Goal: Transaction & Acquisition: Purchase product/service

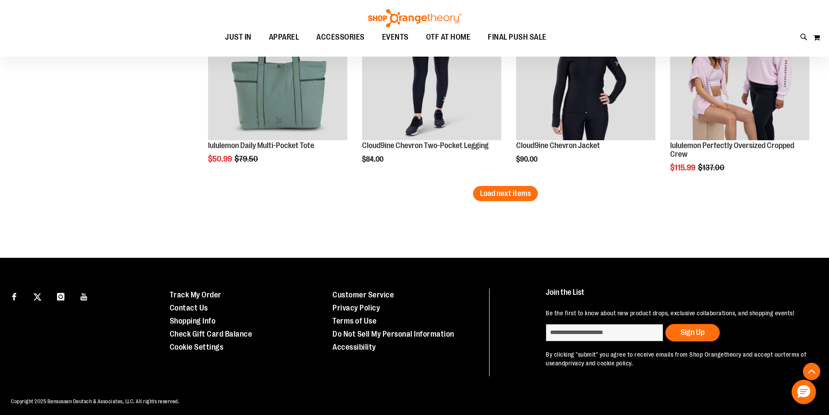
scroll to position [1688, 0]
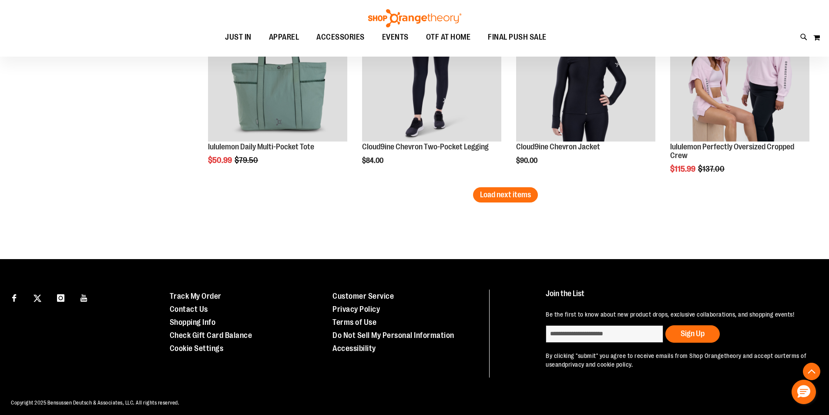
type input "**********"
click at [516, 198] on span "Load next items" at bounding box center [505, 194] width 51 height 9
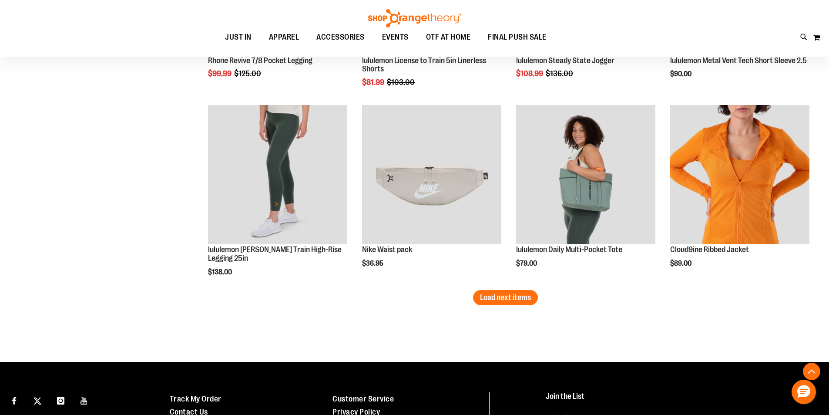
scroll to position [2263, 0]
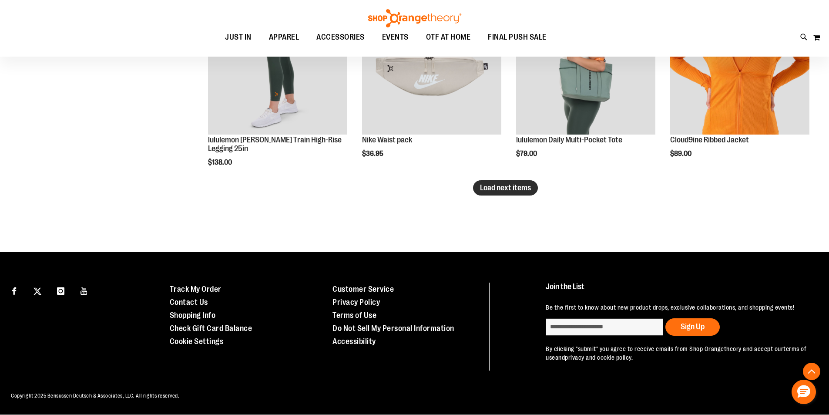
click at [527, 188] on span "Load next items" at bounding box center [505, 187] width 51 height 9
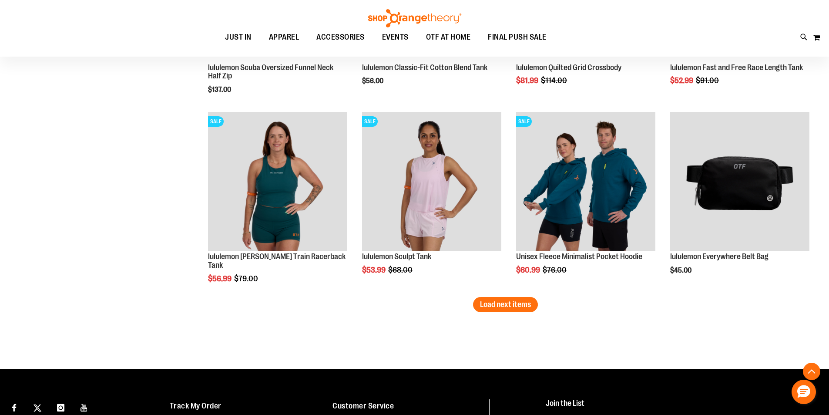
scroll to position [2743, 0]
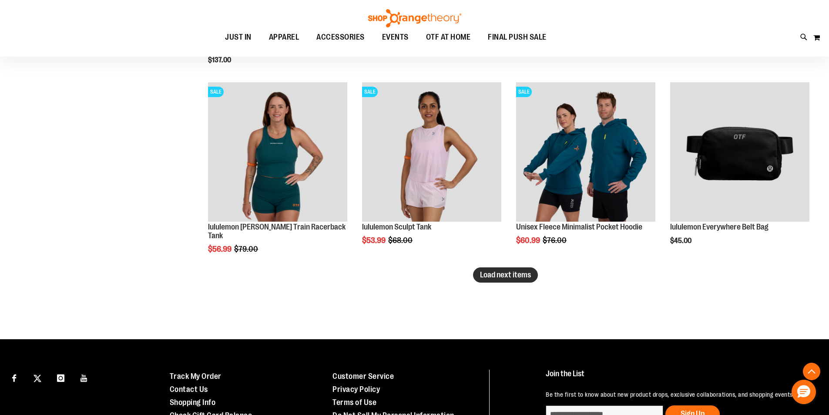
click at [533, 275] on button "Load next items" at bounding box center [505, 274] width 65 height 15
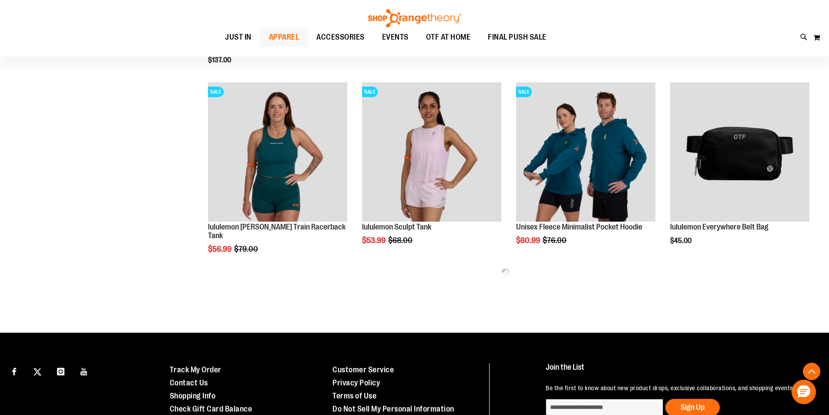
click at [282, 43] on span "APPAREL" at bounding box center [284, 37] width 30 height 20
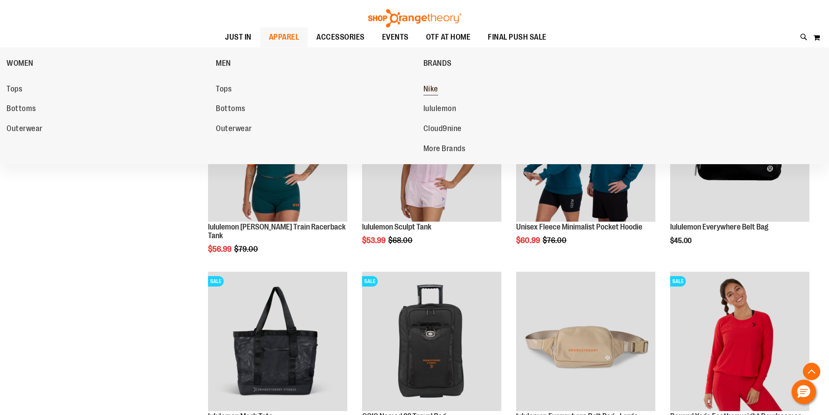
click at [432, 87] on span "Nike" at bounding box center [430, 89] width 15 height 11
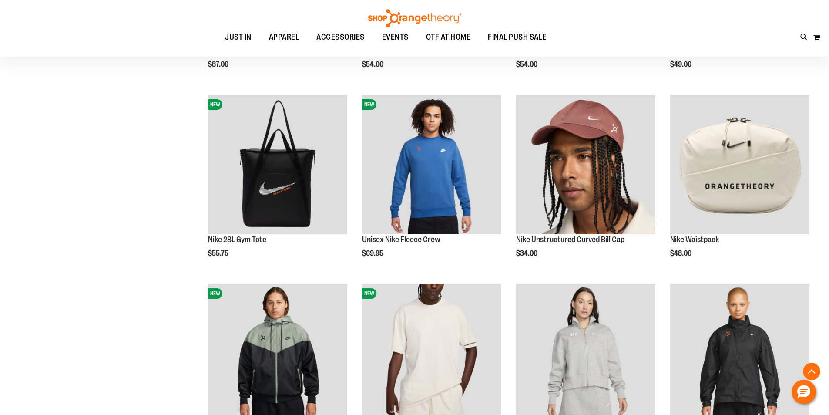
scroll to position [258, 0]
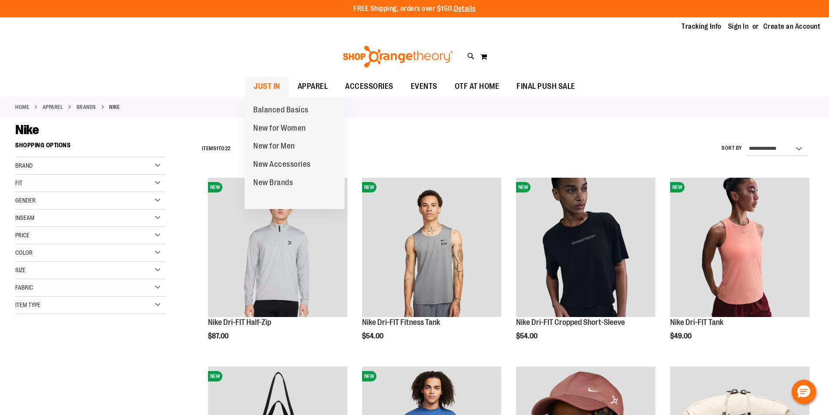
type input "**********"
click at [257, 86] on span "JUST IN" at bounding box center [267, 87] width 27 height 20
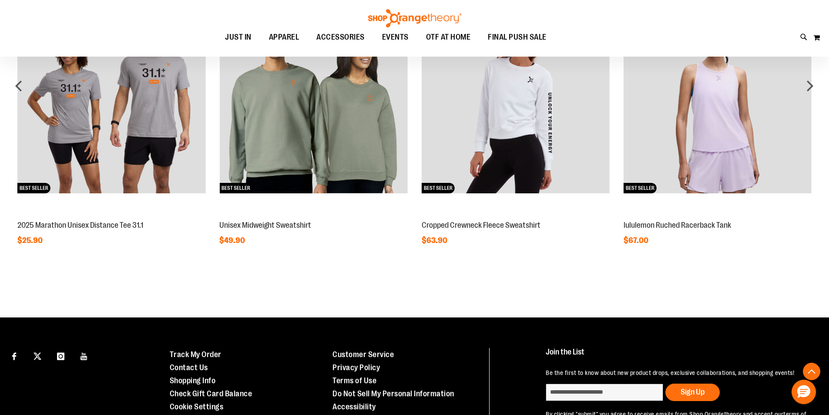
scroll to position [896, 0]
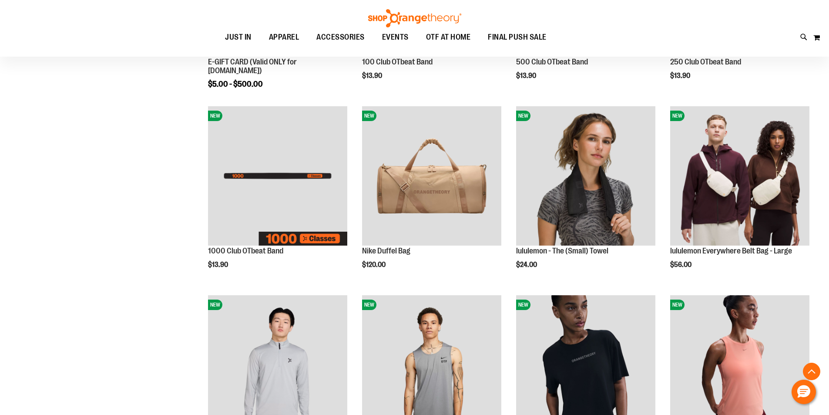
scroll to position [261, 0]
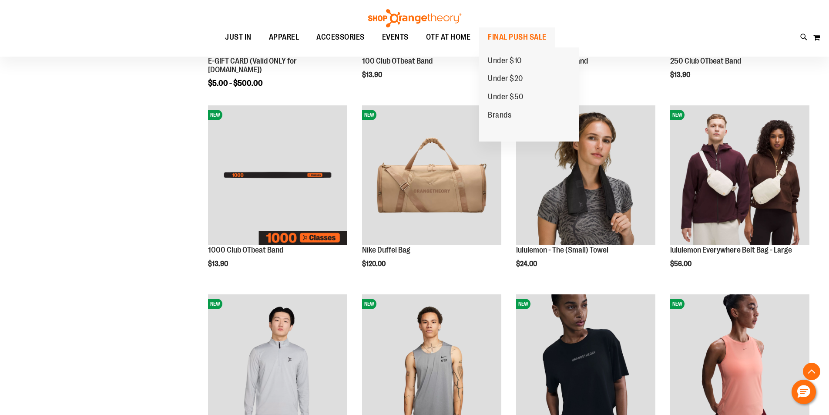
type input "**********"
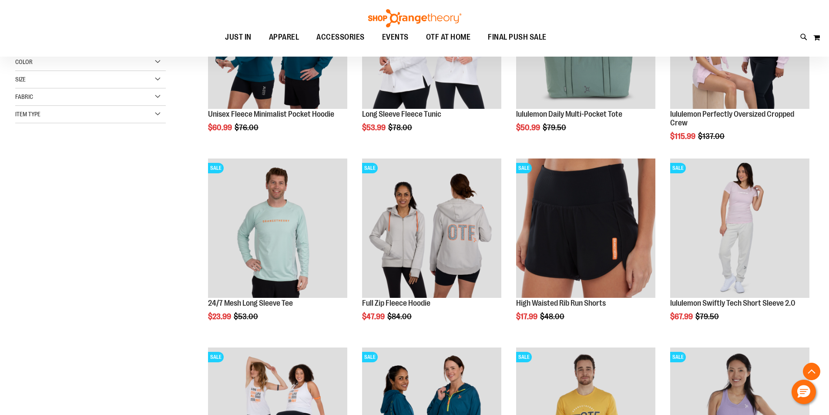
scroll to position [217, 0]
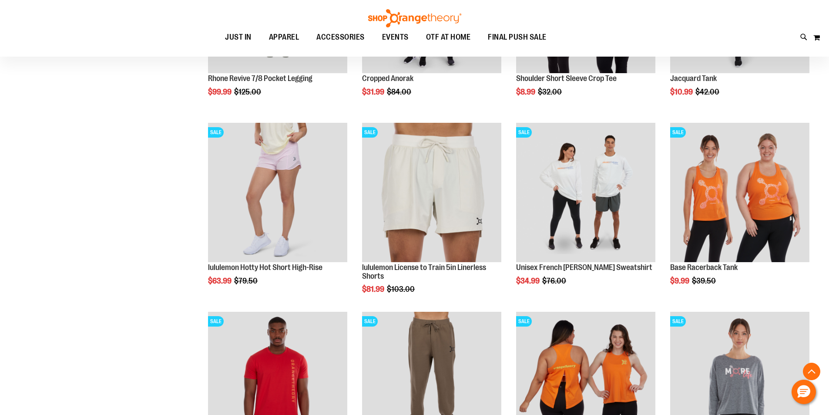
scroll to position [826, 0]
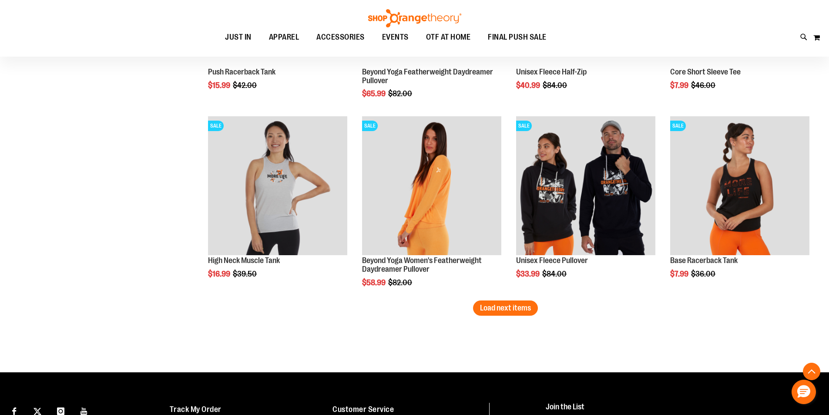
scroll to position [1610, 0]
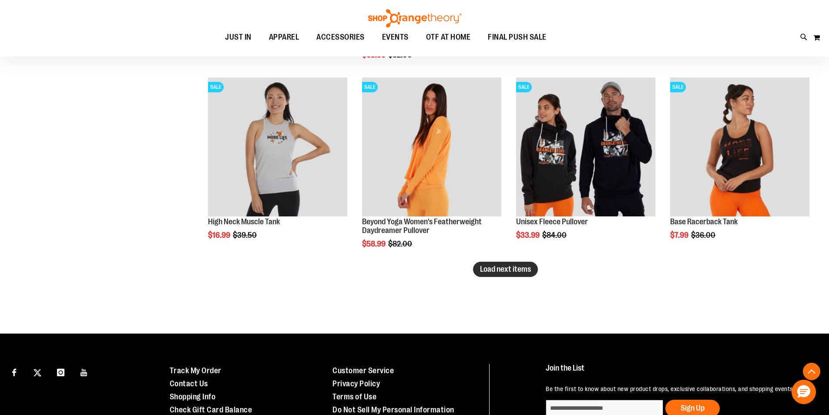
type input "**********"
click at [519, 267] on span "Load next items" at bounding box center [505, 269] width 51 height 9
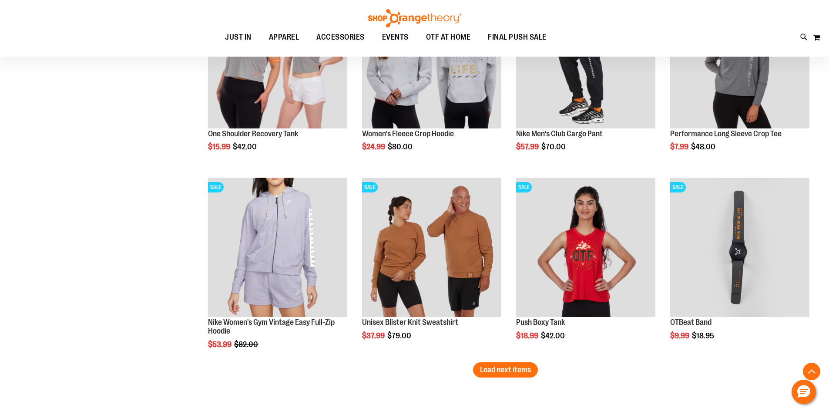
scroll to position [2132, 0]
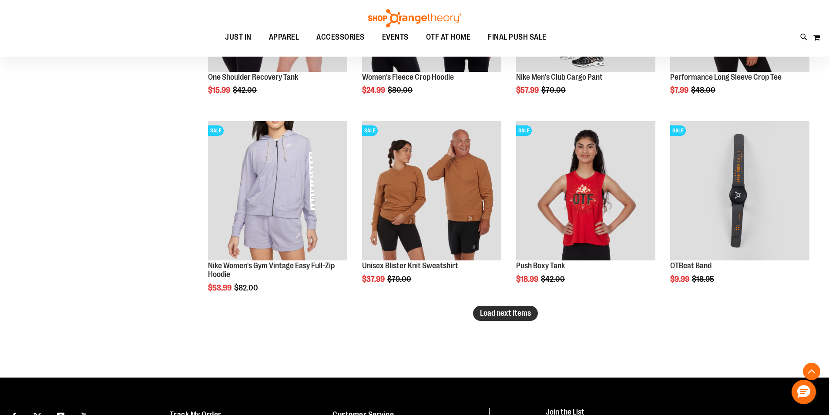
click at [518, 317] on span "Load next items" at bounding box center [505, 313] width 51 height 9
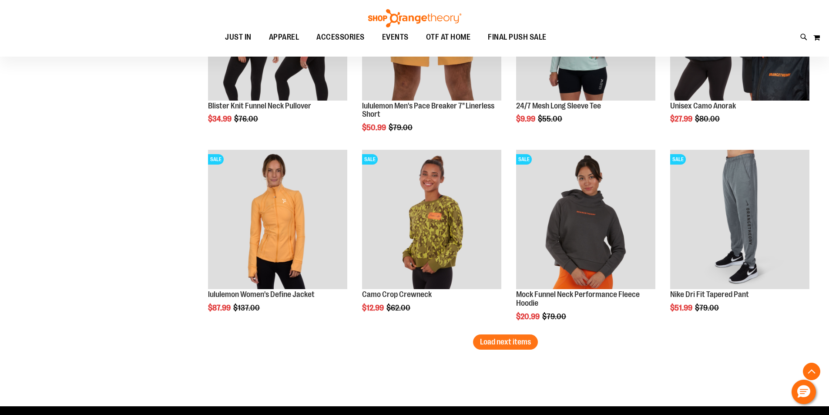
scroll to position [2698, 0]
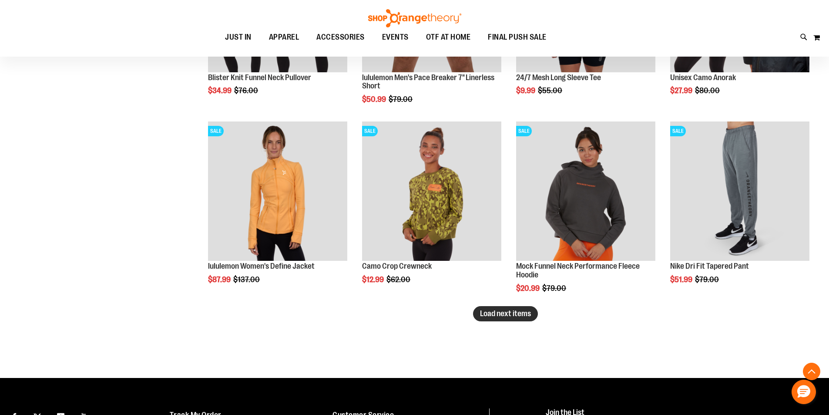
click at [507, 313] on span "Load next items" at bounding box center [505, 313] width 51 height 9
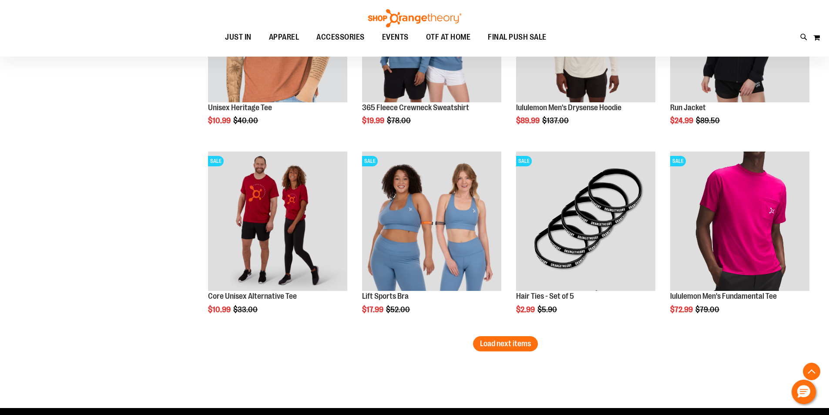
scroll to position [3263, 0]
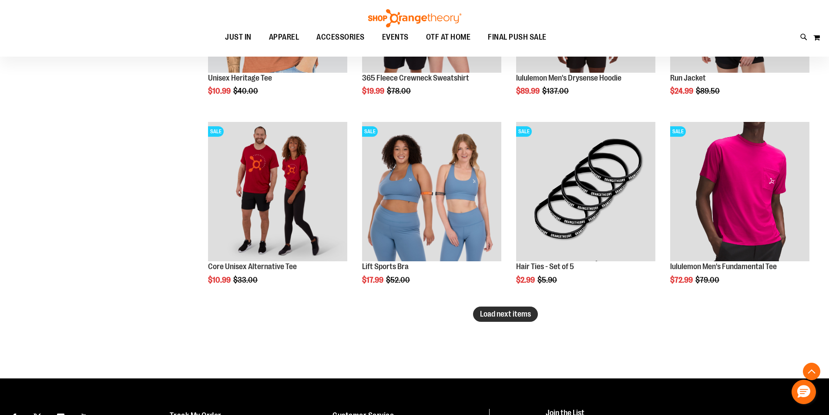
click at [513, 310] on span "Load next items" at bounding box center [505, 313] width 51 height 9
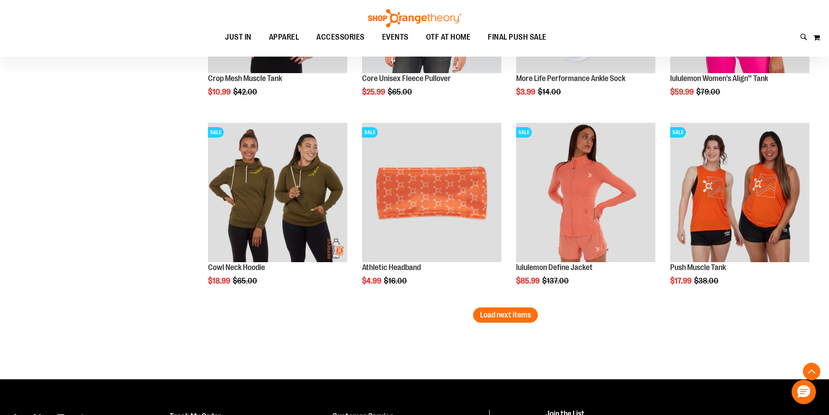
scroll to position [3829, 0]
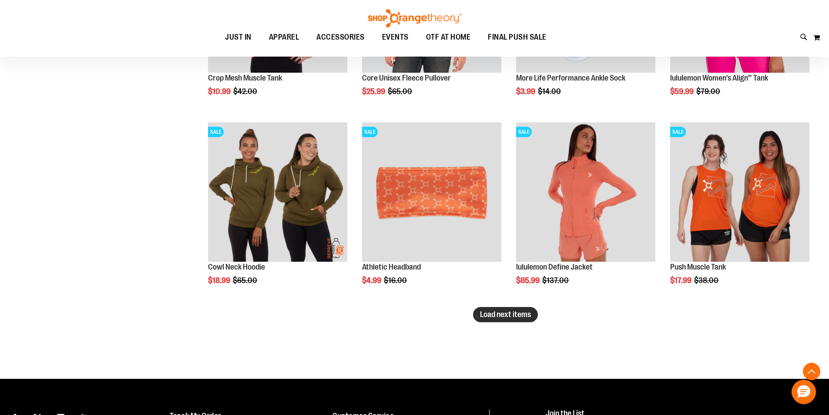
click at [504, 315] on span "Load next items" at bounding box center [505, 314] width 51 height 9
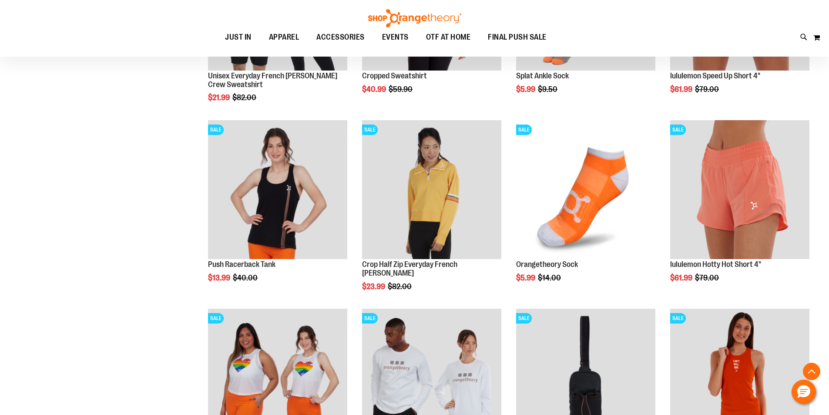
scroll to position [4395, 0]
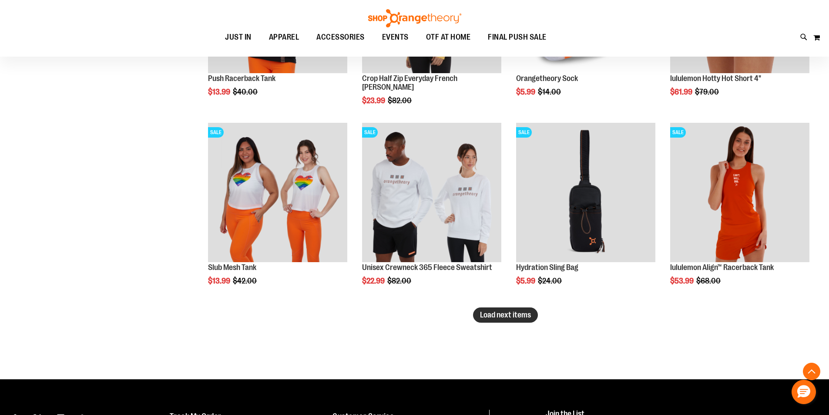
click at [512, 315] on span "Load next items" at bounding box center [505, 314] width 51 height 9
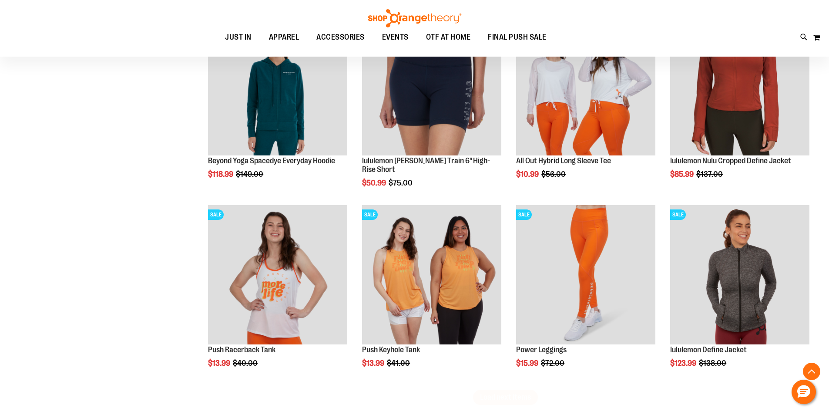
scroll to position [4917, 0]
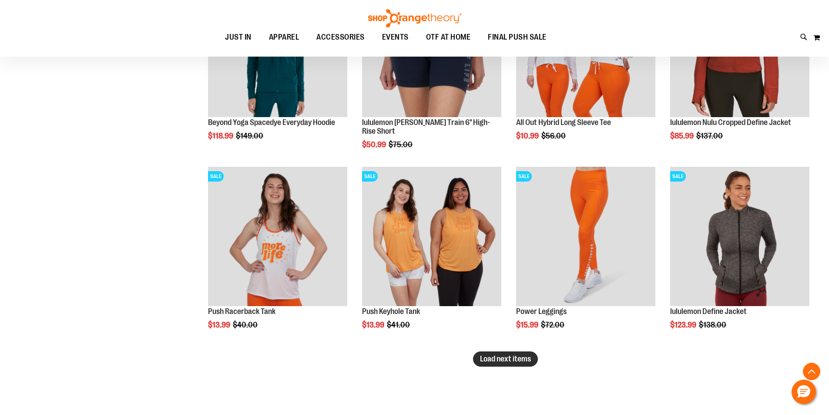
click at [525, 357] on span "Load next items" at bounding box center [505, 358] width 51 height 9
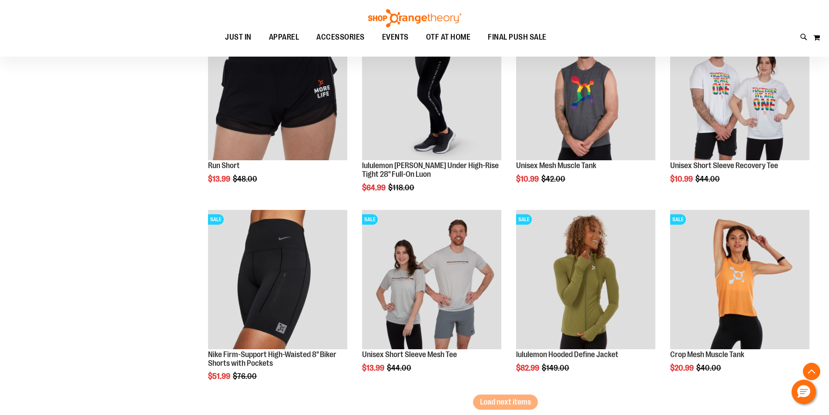
scroll to position [5483, 0]
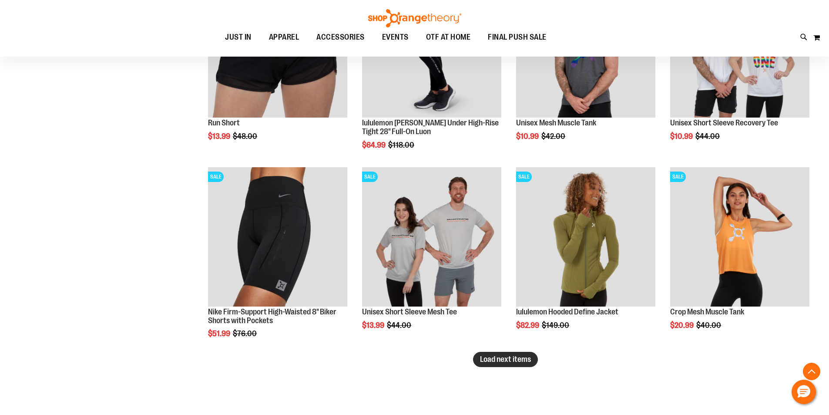
click at [514, 359] on span "Load next items" at bounding box center [505, 359] width 51 height 9
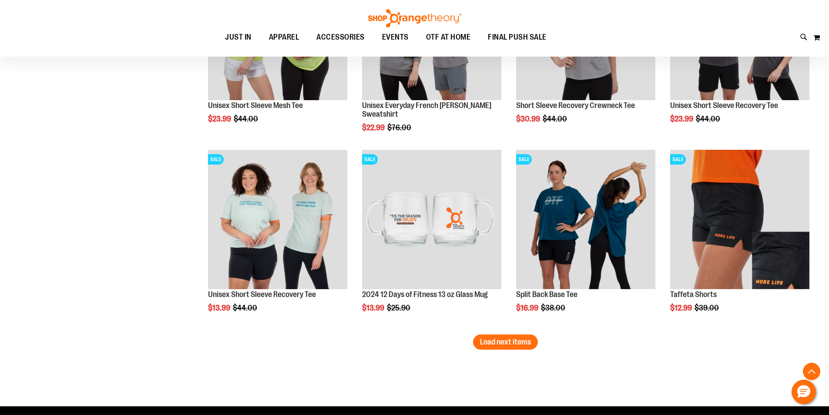
scroll to position [6136, 0]
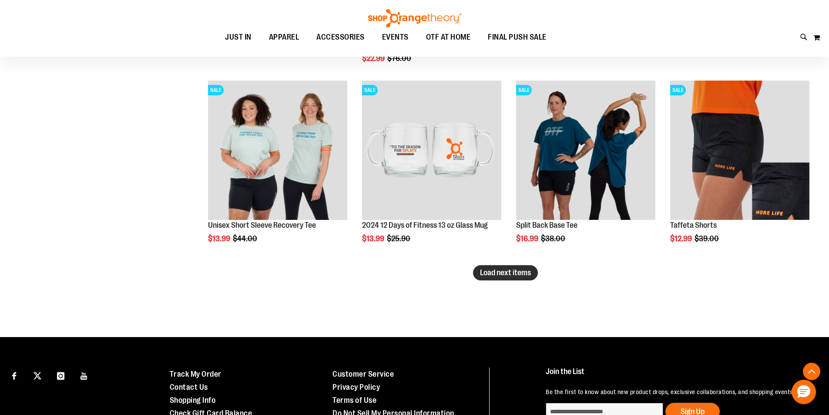
click at [514, 272] on span "Load next items" at bounding box center [505, 272] width 51 height 9
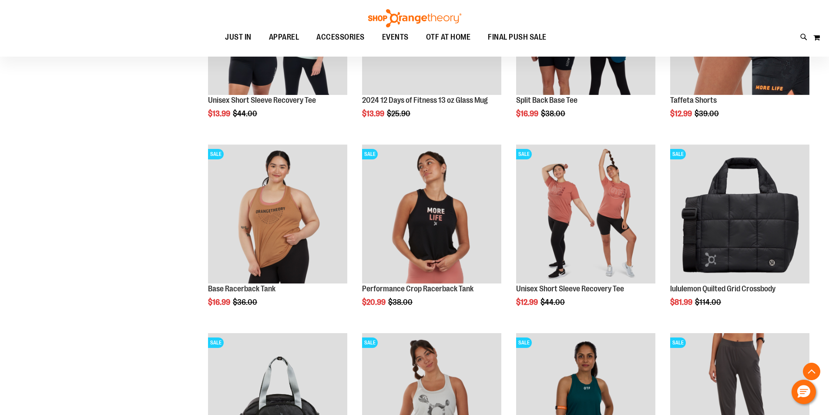
scroll to position [6310, 0]
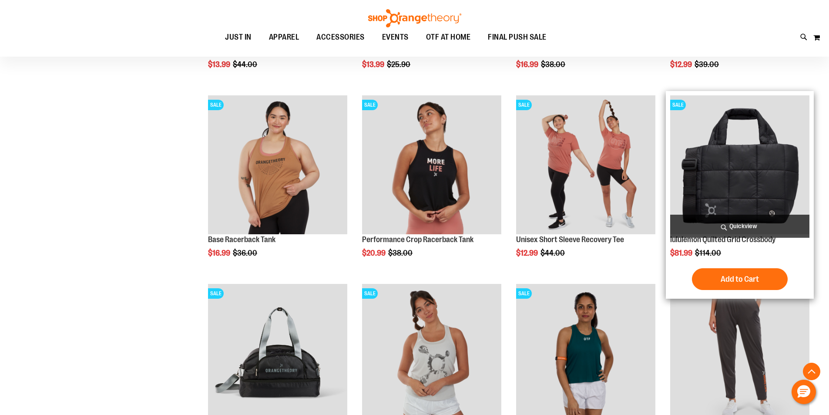
click at [746, 169] on img "product" at bounding box center [739, 164] width 139 height 139
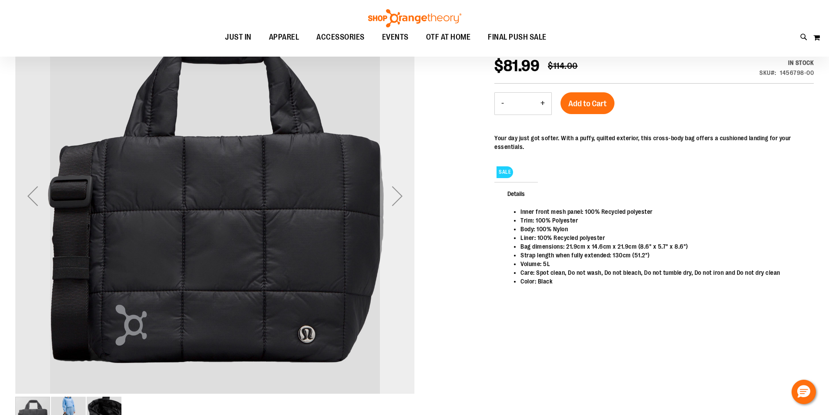
type input "**********"
click at [406, 200] on div "Next" at bounding box center [397, 195] width 35 height 35
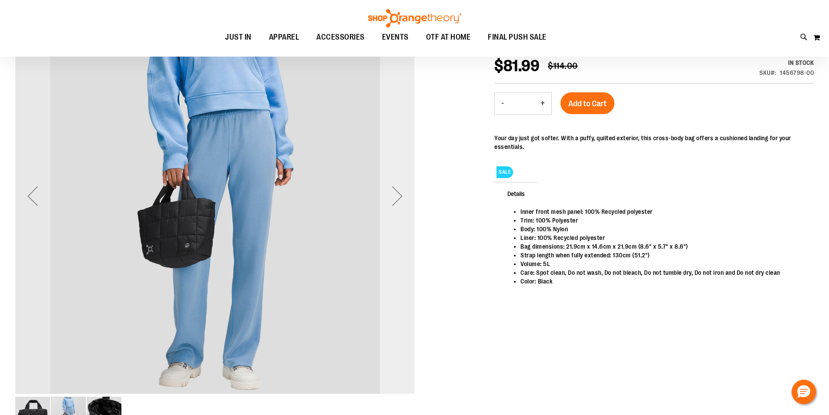
scroll to position [130, 0]
click at [393, 193] on div "Next" at bounding box center [397, 196] width 35 height 35
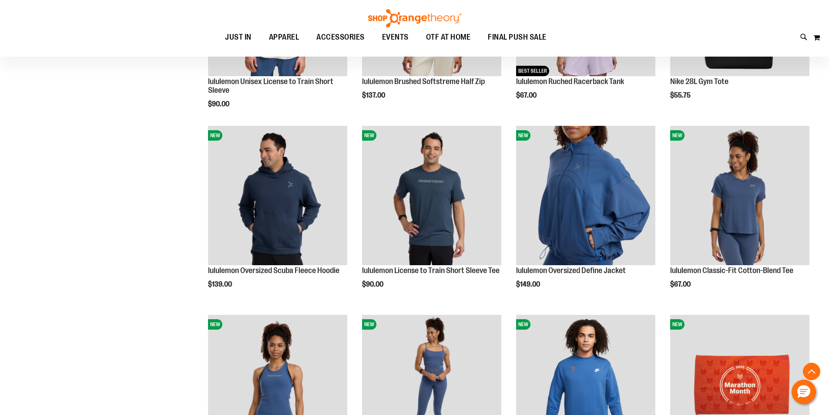
scroll to position [826, 0]
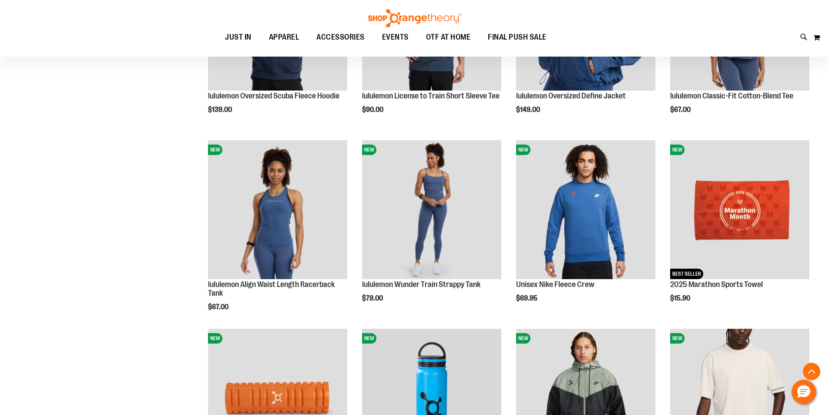
scroll to position [783, 0]
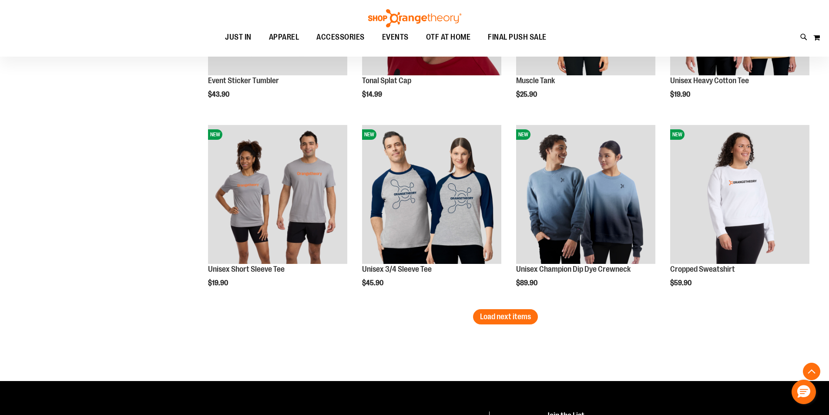
scroll to position [1566, 0]
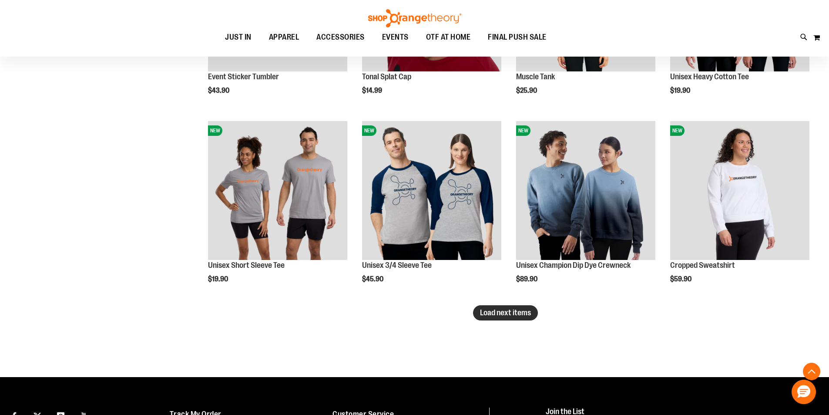
click at [510, 319] on button "Load next items" at bounding box center [505, 312] width 65 height 15
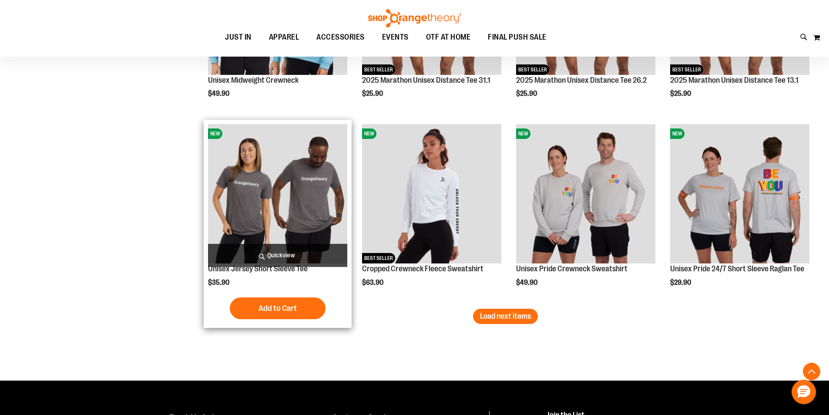
scroll to position [2132, 0]
